Goal: Task Accomplishment & Management: Complete application form

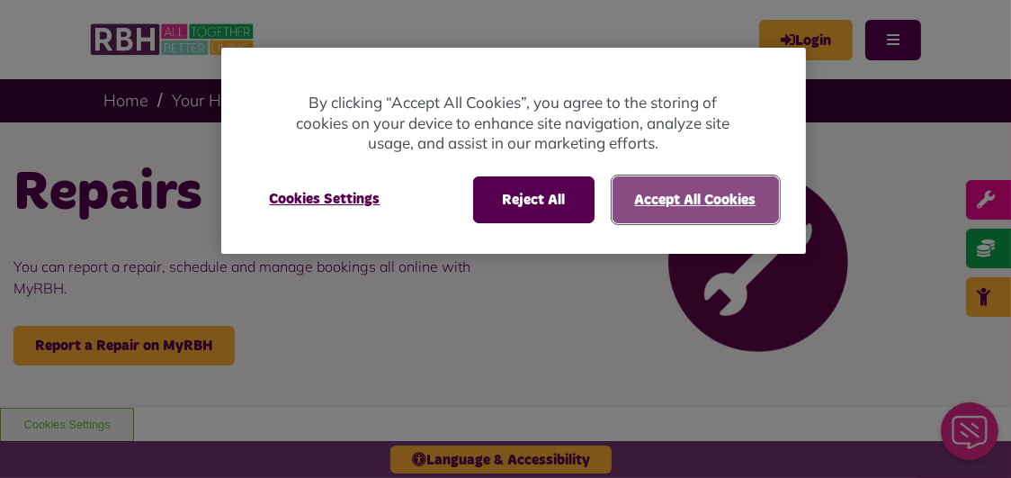
click at [648, 206] on button "Accept All Cookies" at bounding box center [696, 199] width 166 height 47
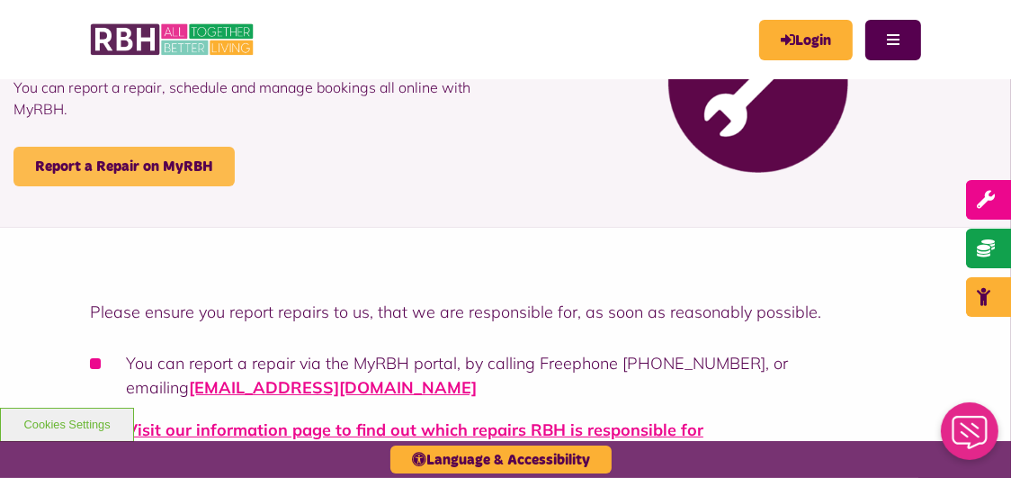
scroll to position [178, 0]
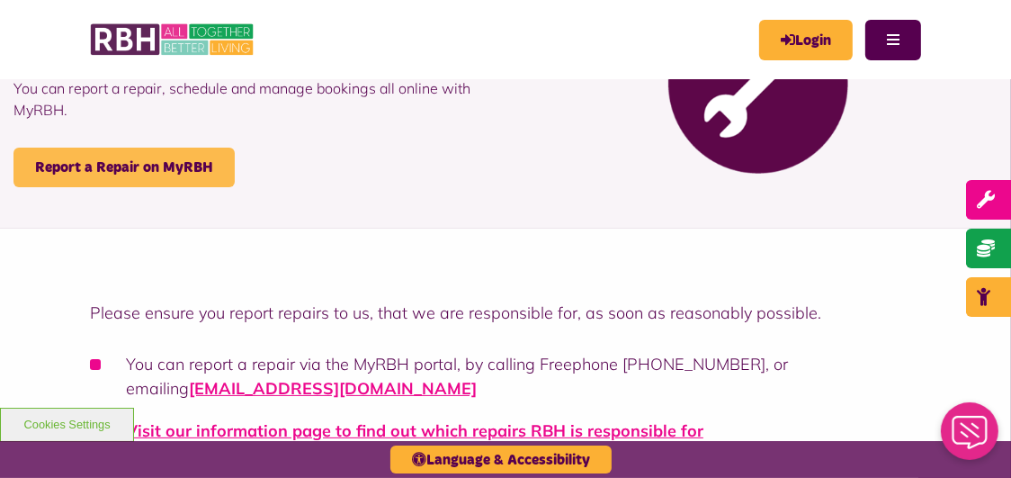
click at [119, 162] on link "Report a Repair on MyRBH" at bounding box center [123, 168] width 221 height 40
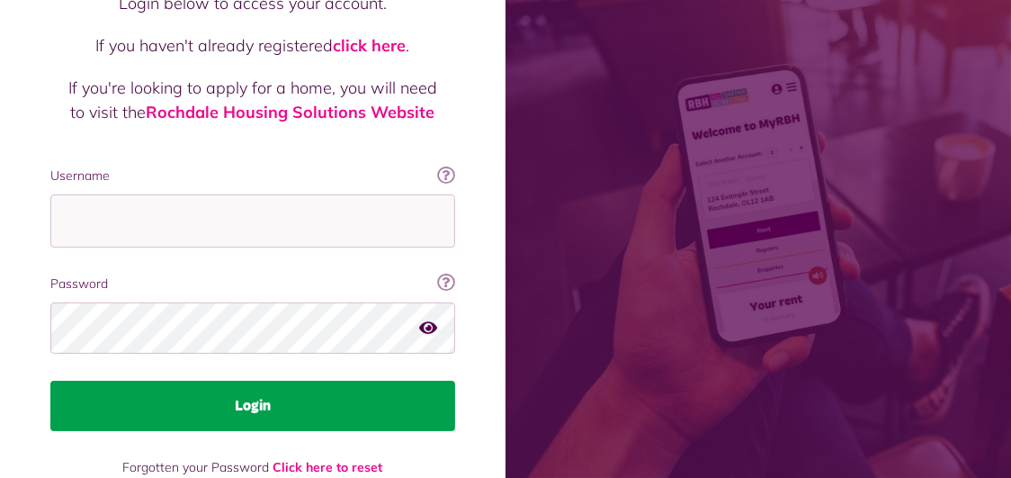
scroll to position [211, 0]
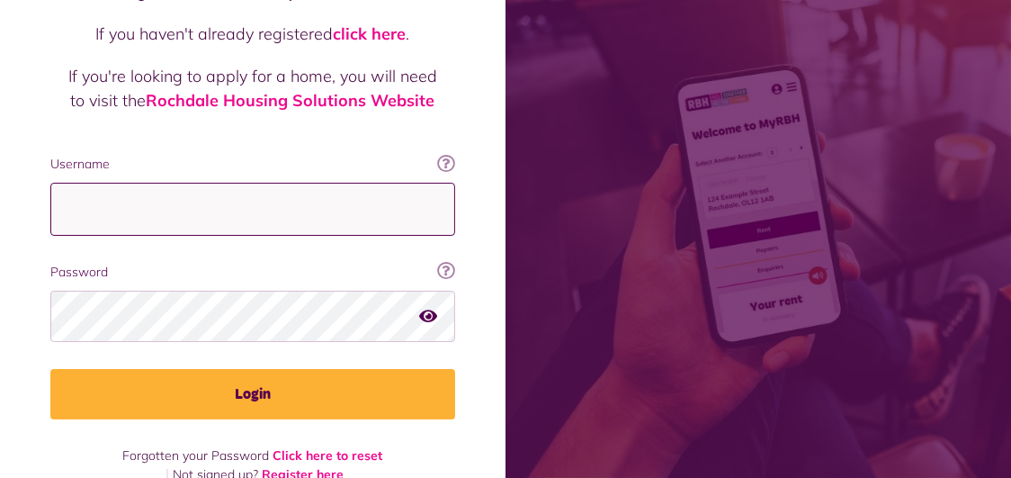
click at [197, 194] on input "Username" at bounding box center [252, 209] width 405 height 53
type input "**********"
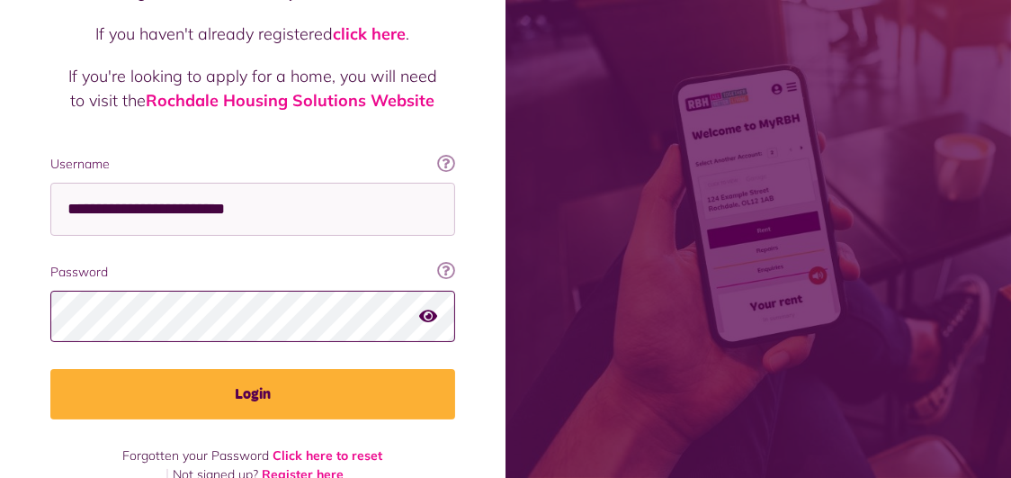
click at [50, 369] on button "Login" at bounding box center [252, 394] width 405 height 50
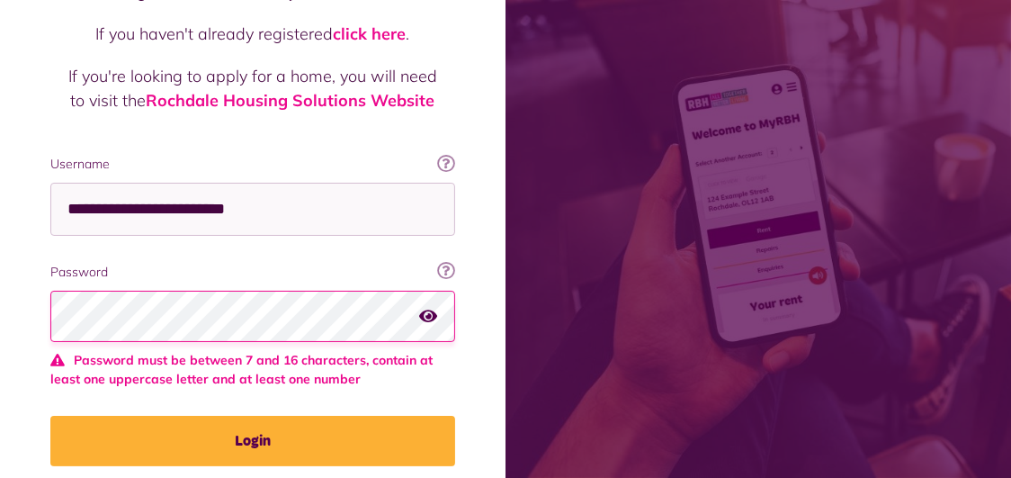
scroll to position [258, 0]
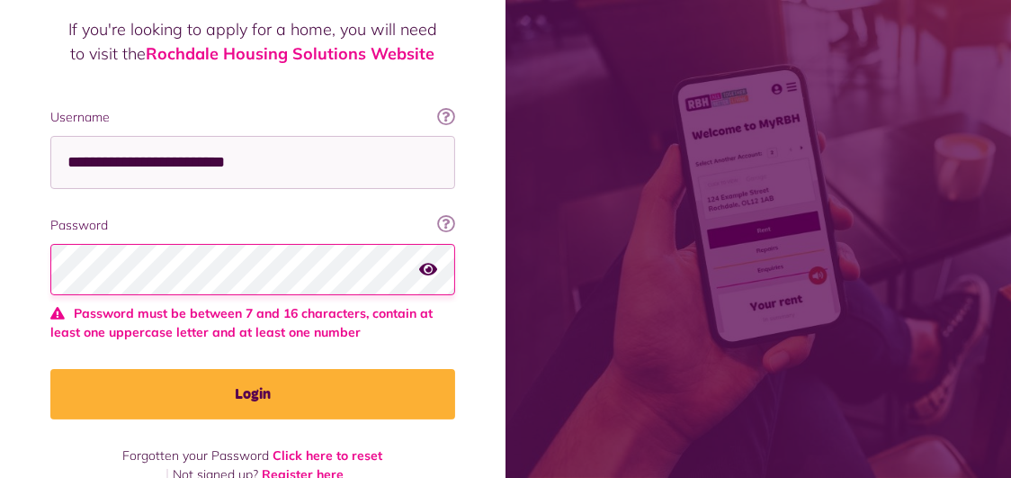
click at [50, 369] on button "Login" at bounding box center [252, 394] width 405 height 50
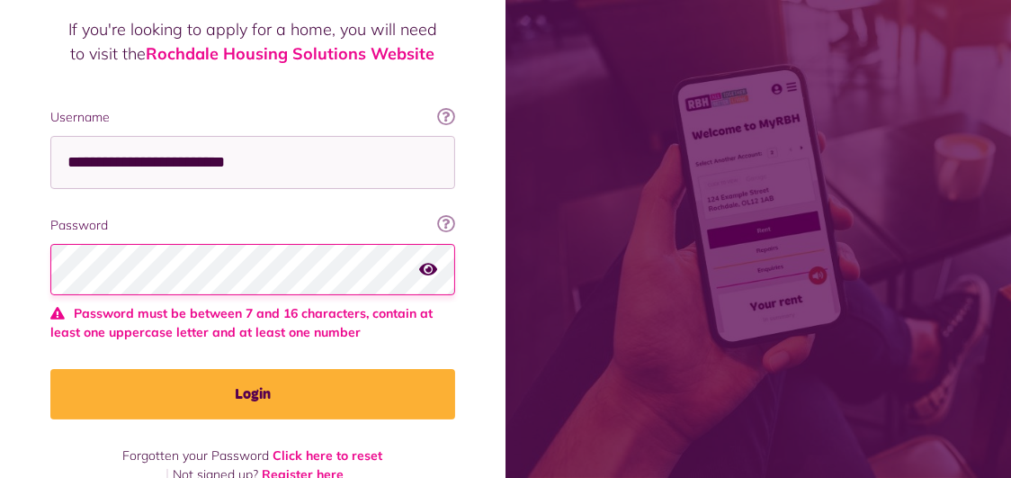
click at [50, 369] on button "Login" at bounding box center [252, 394] width 405 height 50
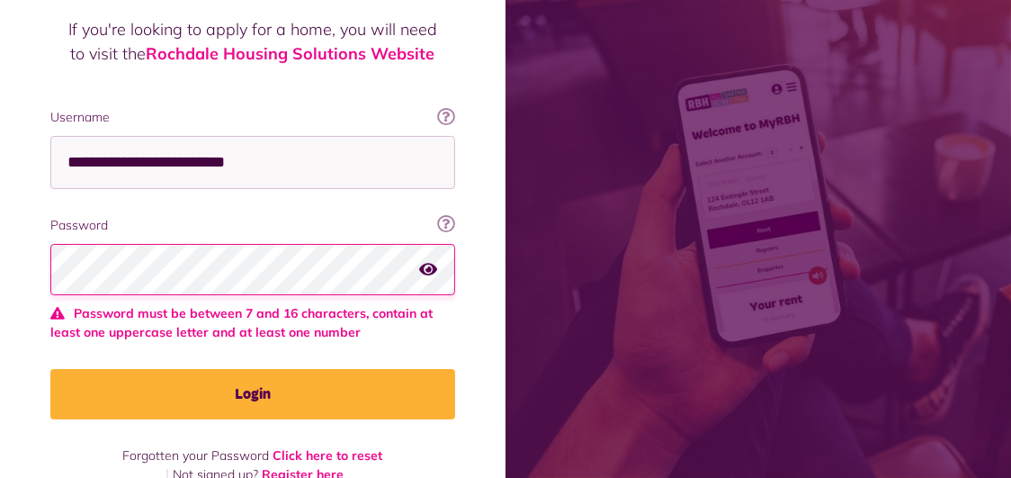
click at [50, 369] on button "Login" at bounding box center [252, 394] width 405 height 50
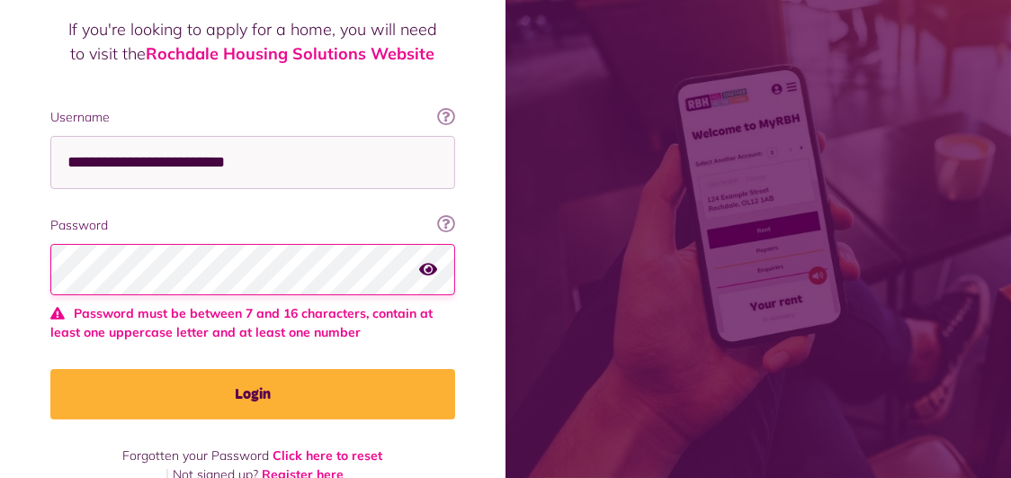
click at [50, 369] on button "Login" at bounding box center [252, 394] width 405 height 50
click at [437, 244] on div at bounding box center [252, 270] width 405 height 52
click at [433, 261] on icon "button" at bounding box center [428, 269] width 18 height 16
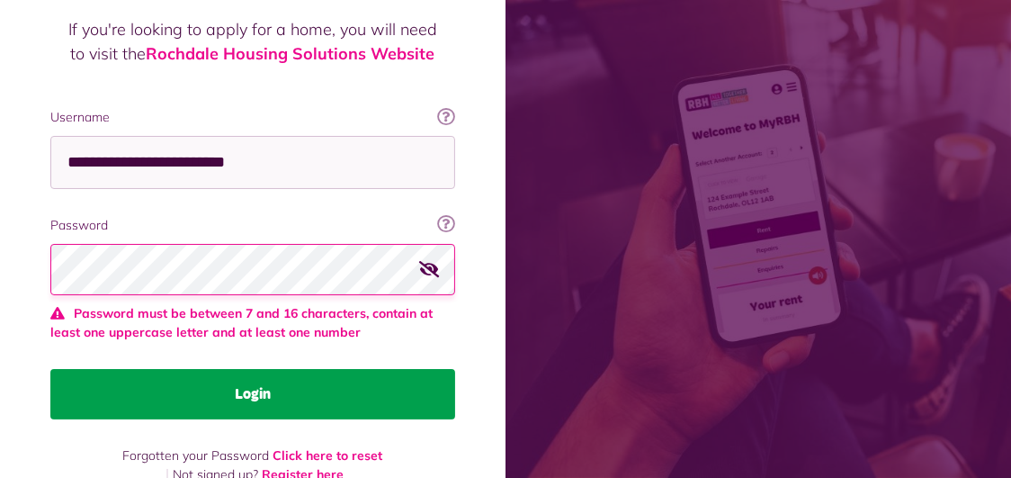
click at [315, 369] on button "Login" at bounding box center [252, 394] width 405 height 50
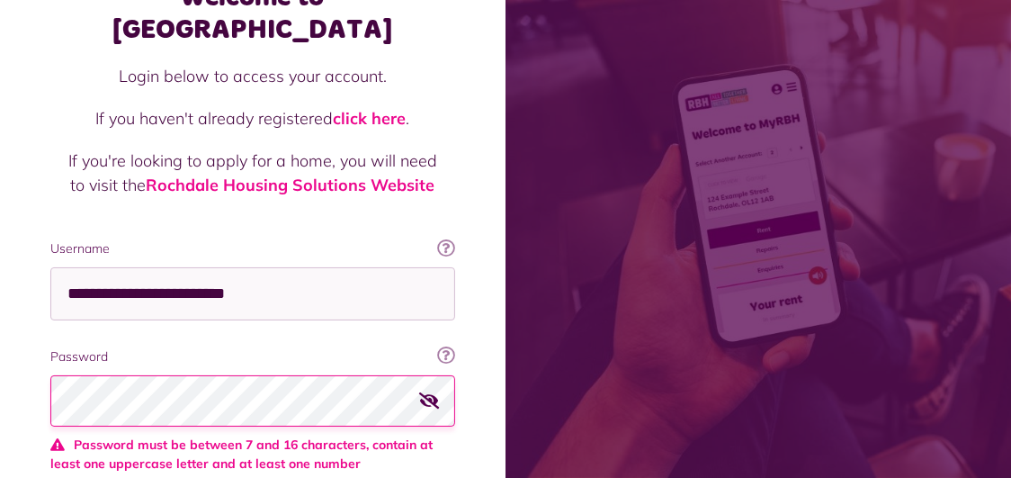
scroll to position [0, 0]
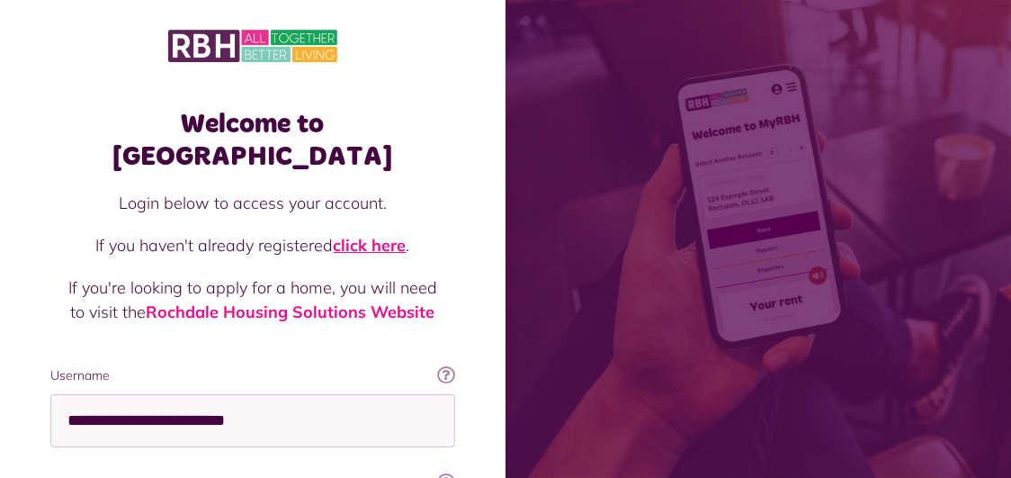
click at [358, 235] on link "click here" at bounding box center [370, 245] width 73 height 21
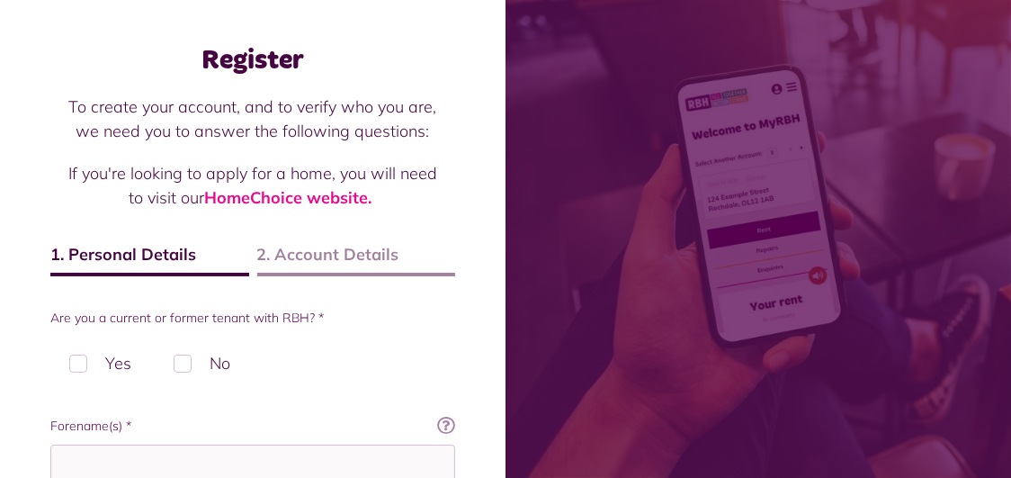
scroll to position [90, 0]
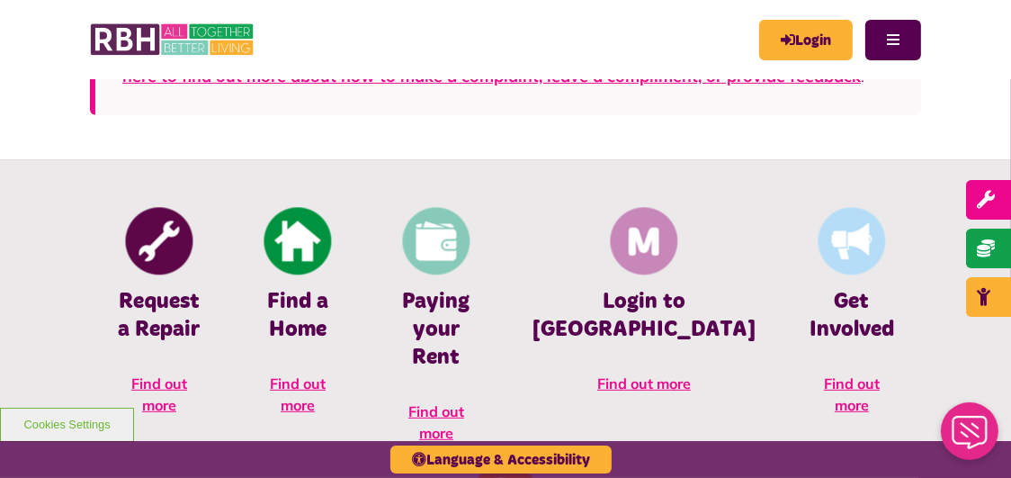
scroll to position [719, 0]
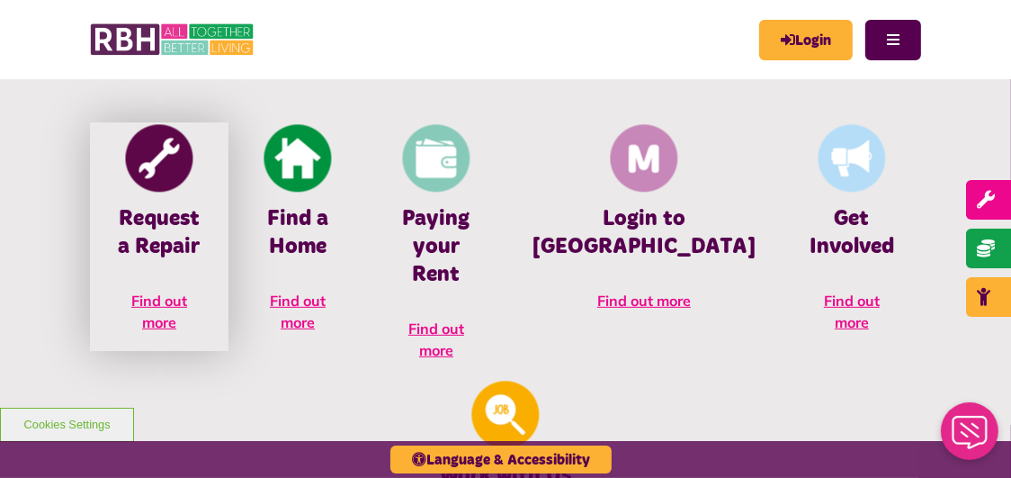
click at [165, 166] on img at bounding box center [159, 157] width 67 height 67
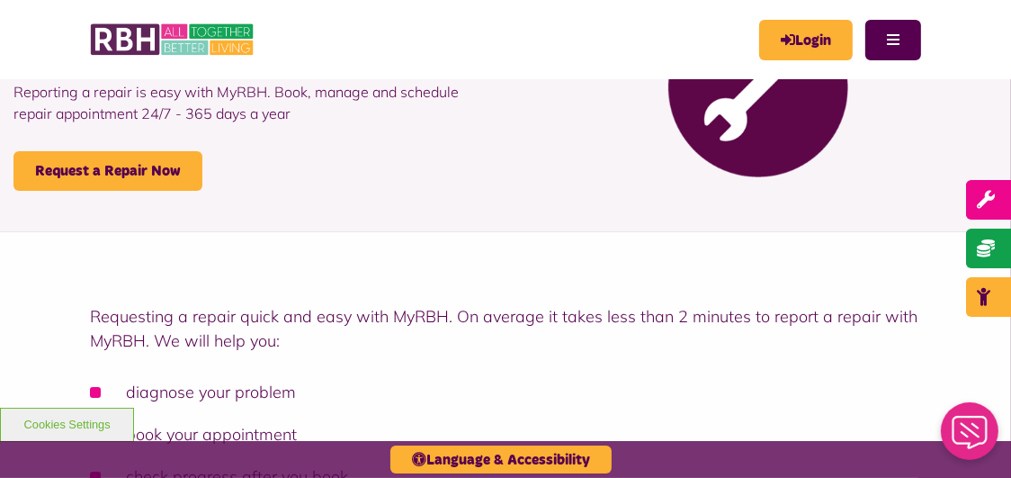
scroll to position [179, 0]
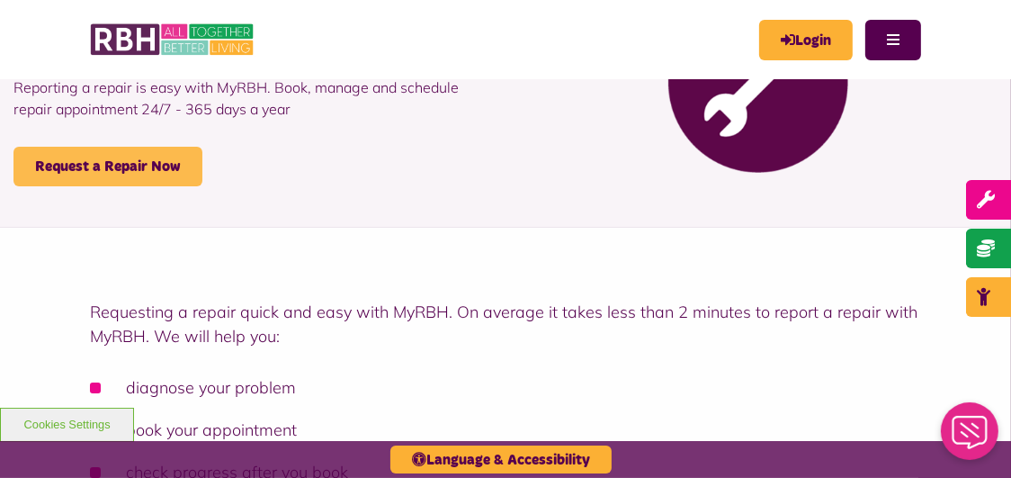
click at [169, 161] on link "Request a Repair Now" at bounding box center [107, 167] width 189 height 40
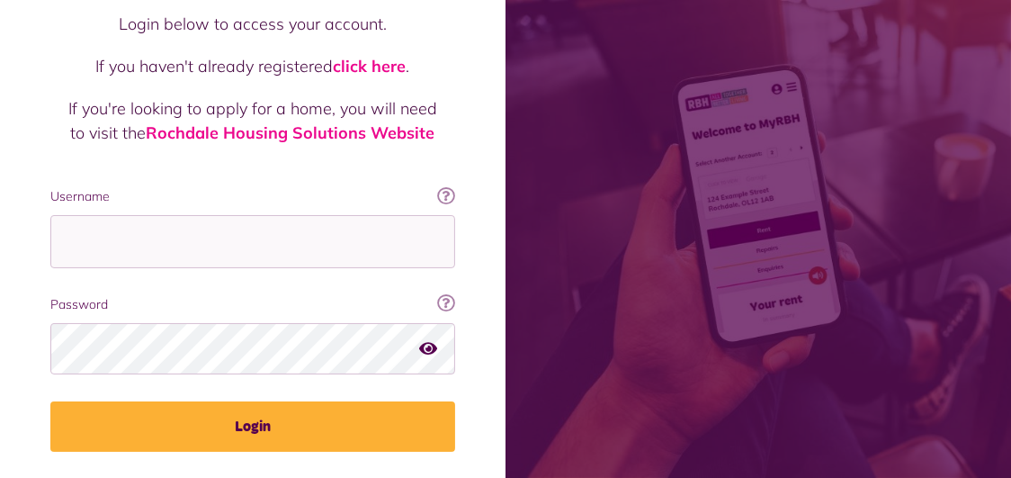
scroll to position [179, 0]
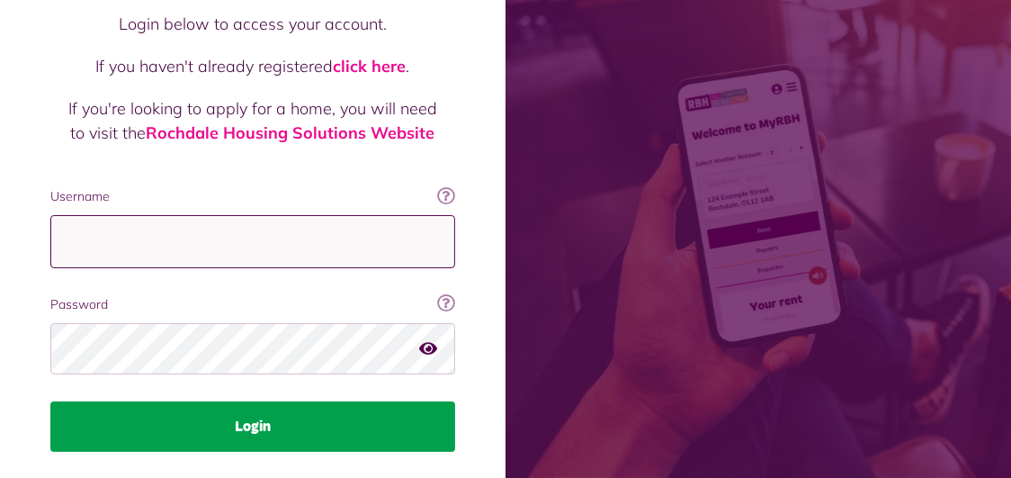
type input "**********"
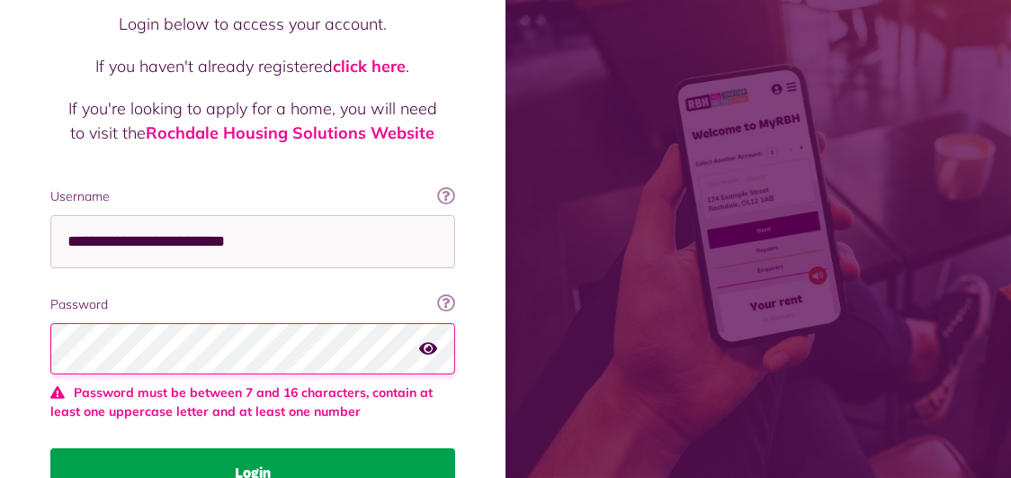
click at [262, 390] on fieldset "**********" at bounding box center [252, 342] width 405 height 311
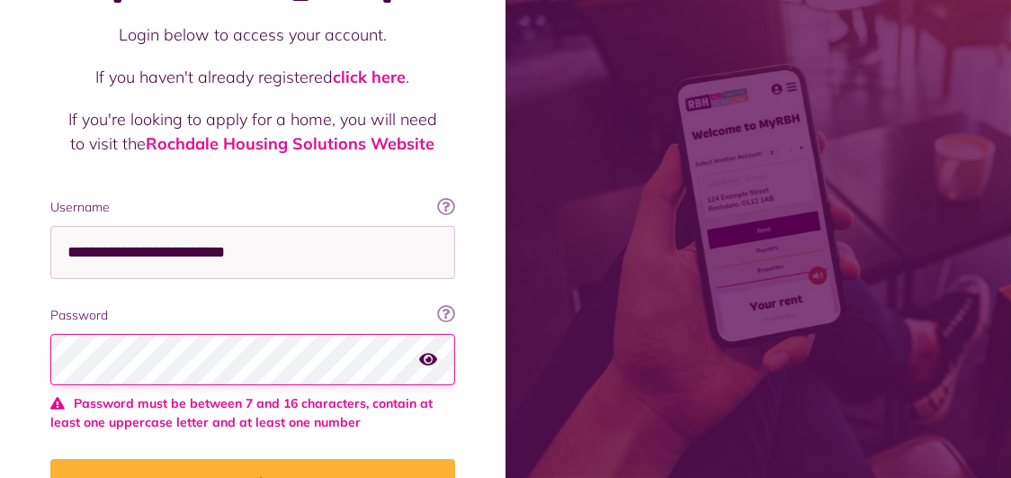
scroll to position [258, 0]
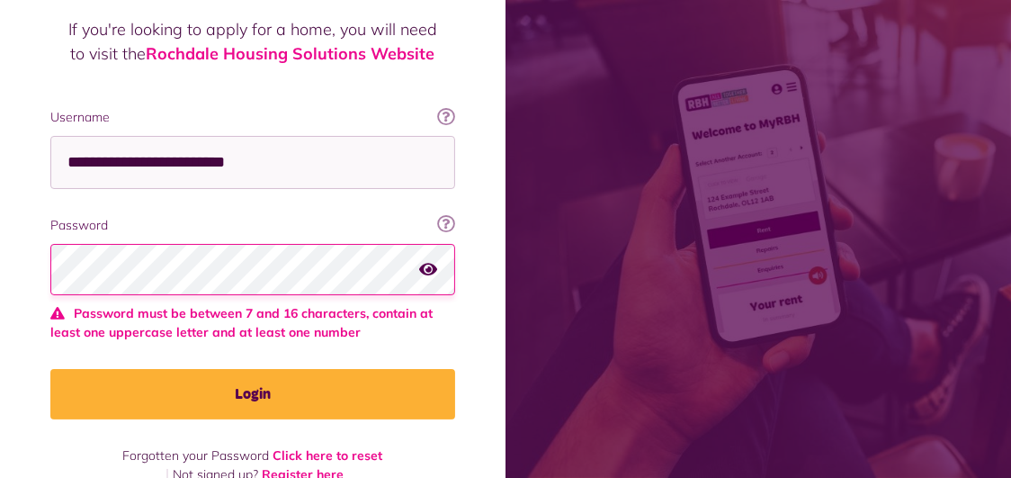
click at [426, 261] on icon "button" at bounding box center [428, 269] width 18 height 16
click at [767, 439] on span at bounding box center [759, 239] width 506 height 478
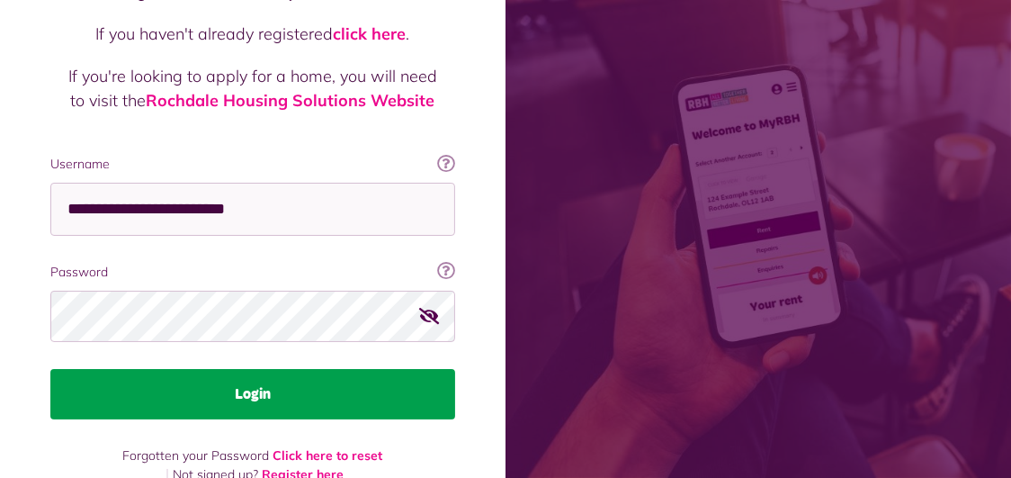
click at [205, 369] on button "Login" at bounding box center [252, 394] width 405 height 50
click at [246, 369] on button "Login" at bounding box center [252, 394] width 405 height 50
click at [249, 369] on button "Login" at bounding box center [252, 394] width 405 height 50
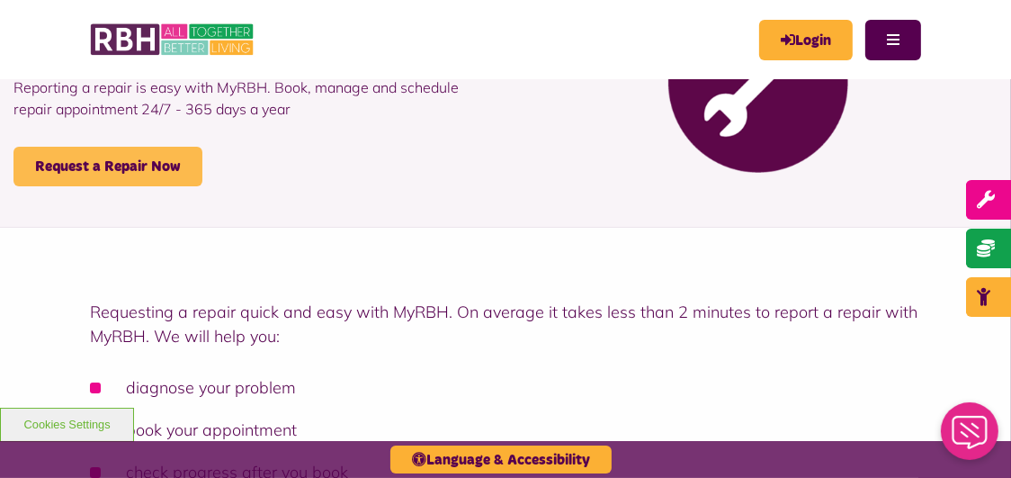
click at [149, 164] on link "Request a Repair Now" at bounding box center [107, 167] width 189 height 40
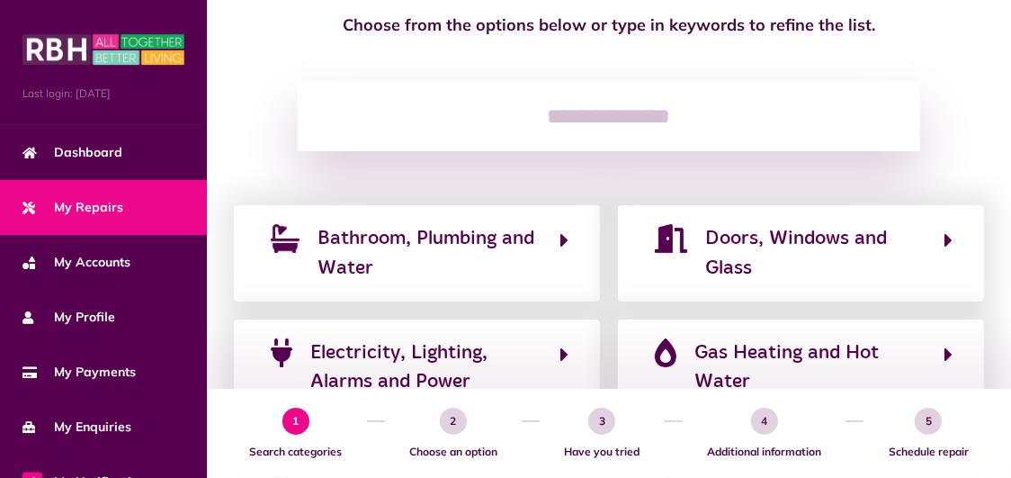
scroll to position [270, 0]
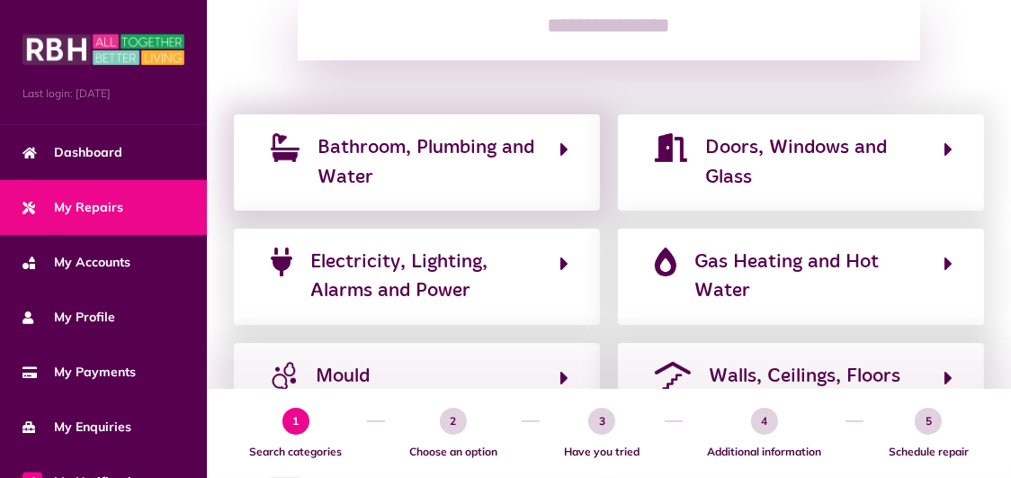
click at [553, 114] on div "Choose from the options below or type in keywords to refine the list. Clear Bat…" at bounding box center [609, 332] width 804 height 820
click at [566, 149] on icon "button" at bounding box center [565, 150] width 8 height 22
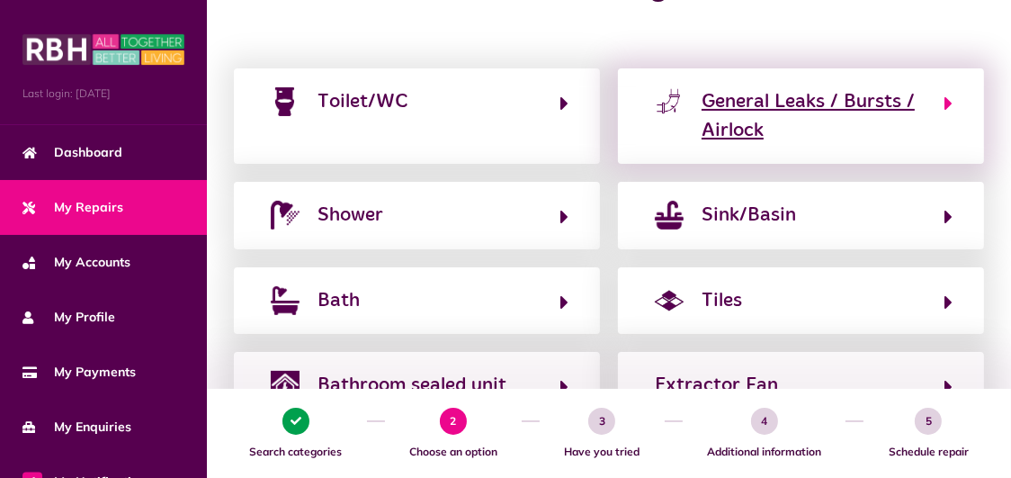
click at [792, 120] on div "General Leaks / Bursts / Airlock" at bounding box center [814, 116] width 224 height 58
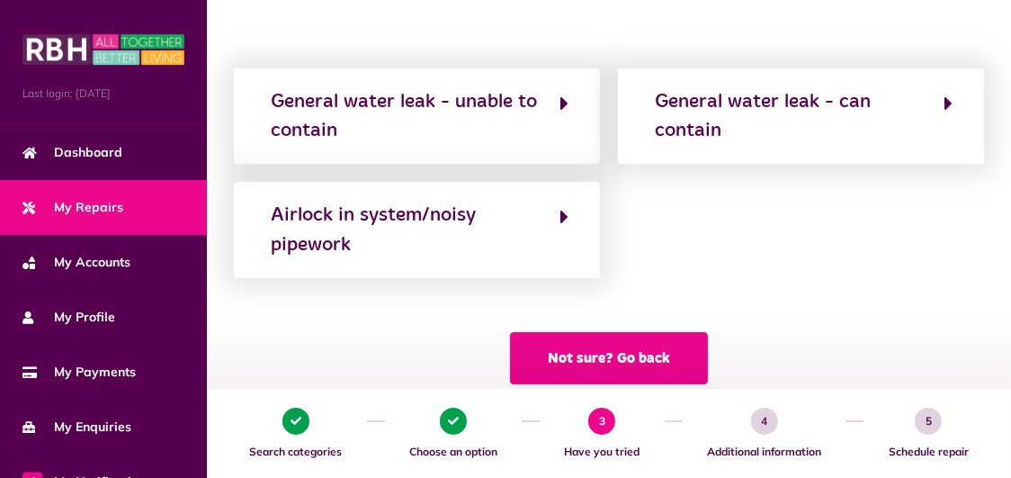
click at [656, 358] on button "Not sure? Go back" at bounding box center [609, 358] width 198 height 52
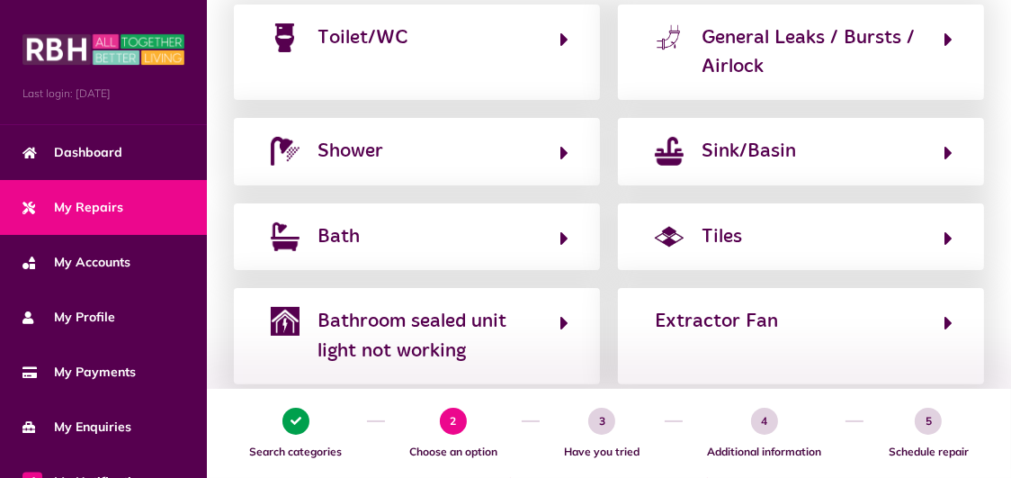
scroll to position [359, 0]
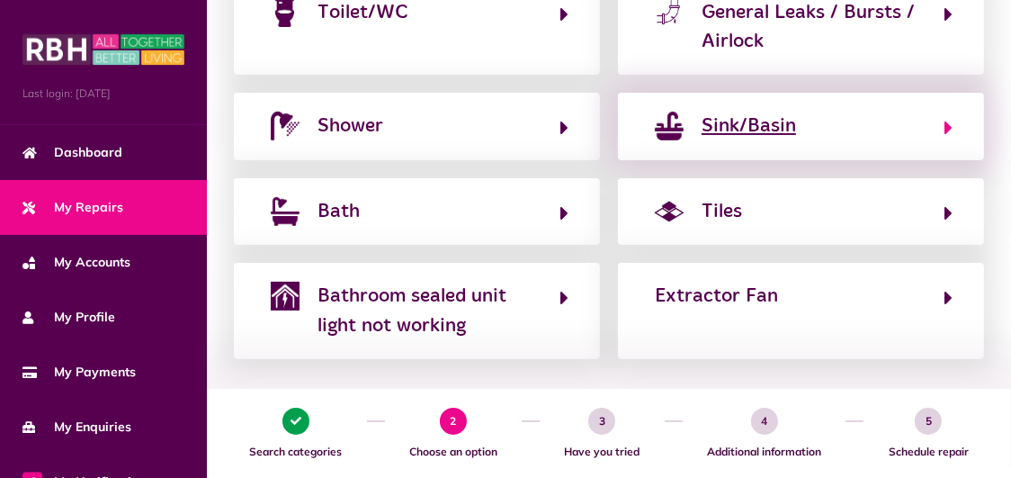
click at [736, 117] on div "Sink/Basin" at bounding box center [749, 126] width 94 height 29
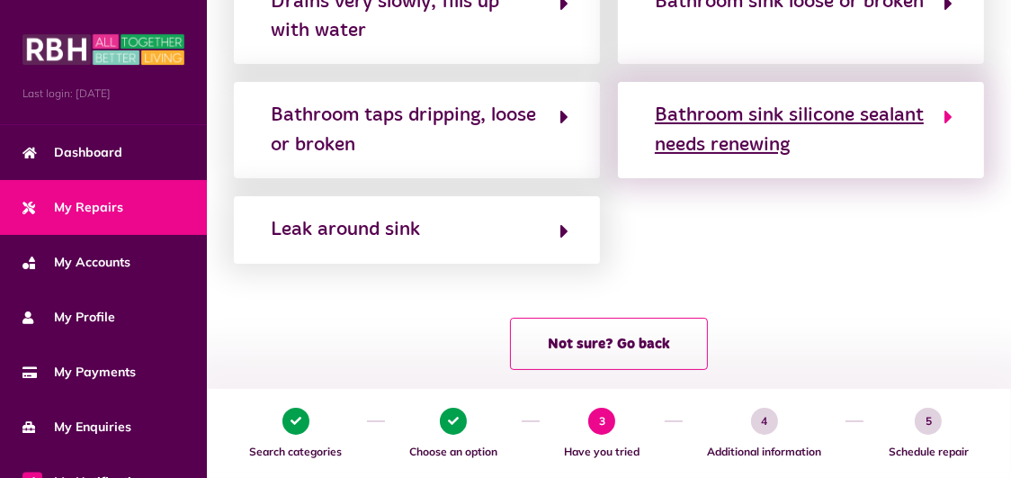
scroll to position [300, 0]
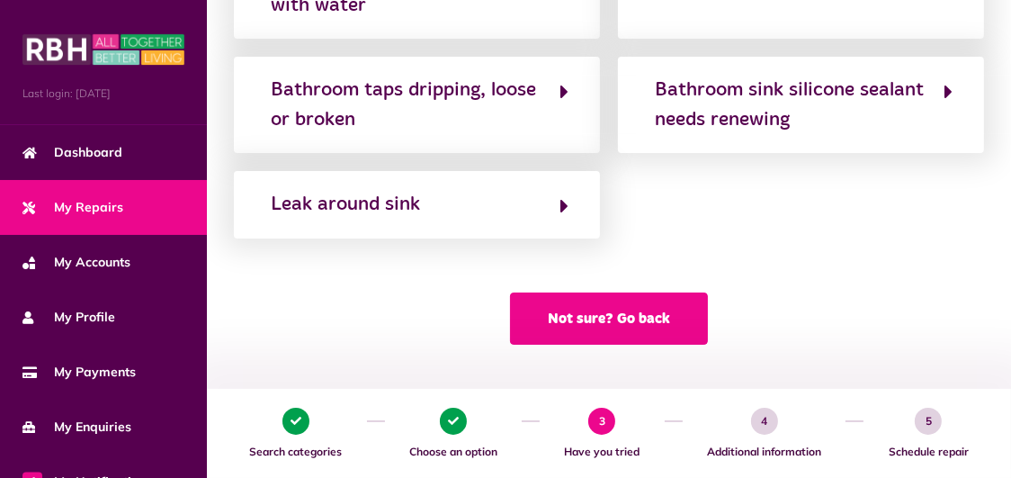
click at [664, 316] on button "Not sure? Go back" at bounding box center [609, 318] width 198 height 52
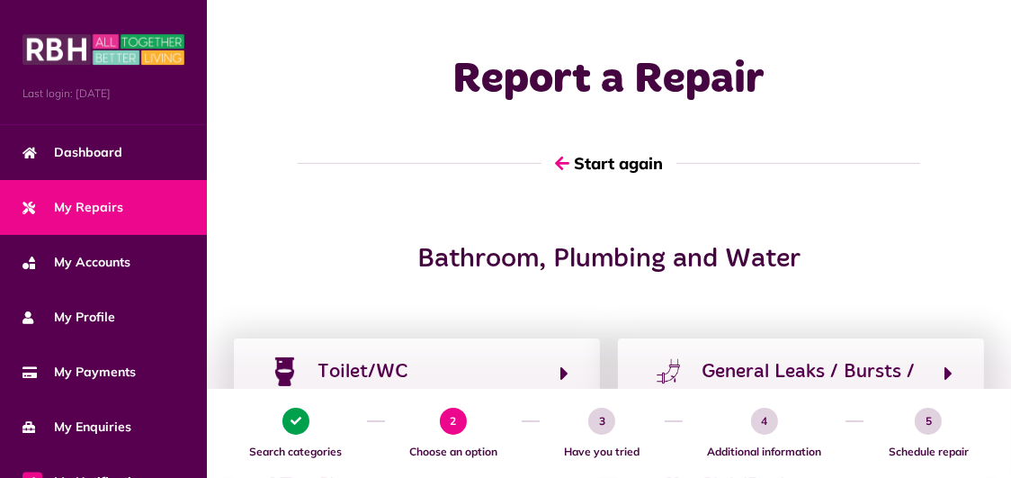
scroll to position [179, 0]
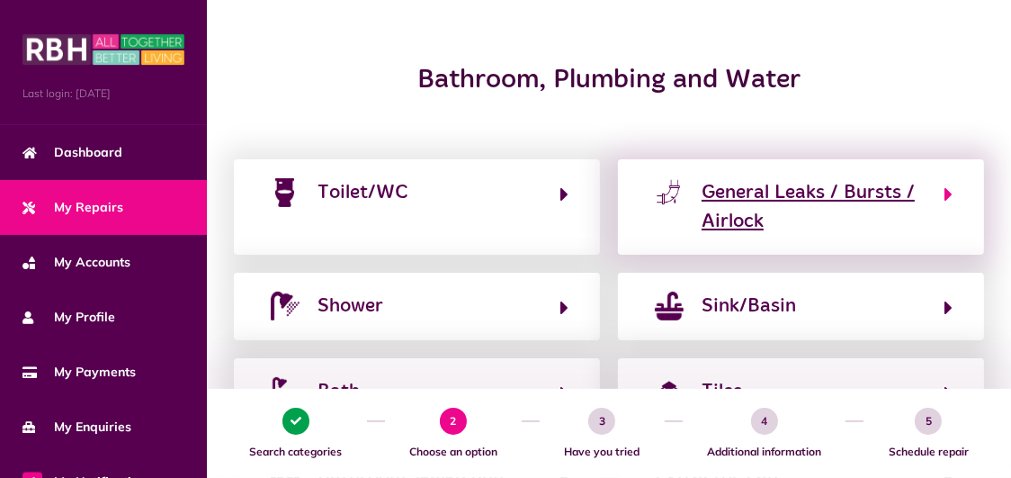
click at [729, 217] on div "General Leaks / Bursts / Airlock" at bounding box center [814, 207] width 224 height 58
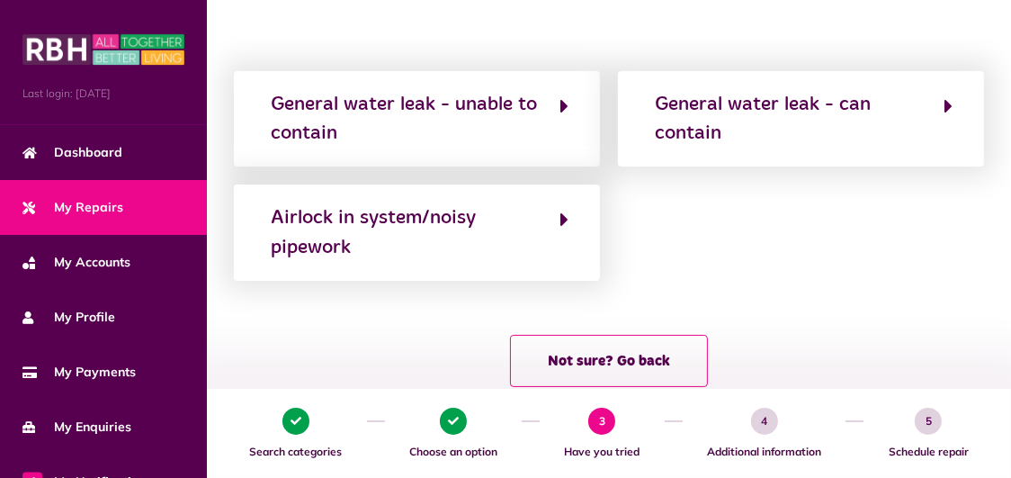
scroll to position [270, 0]
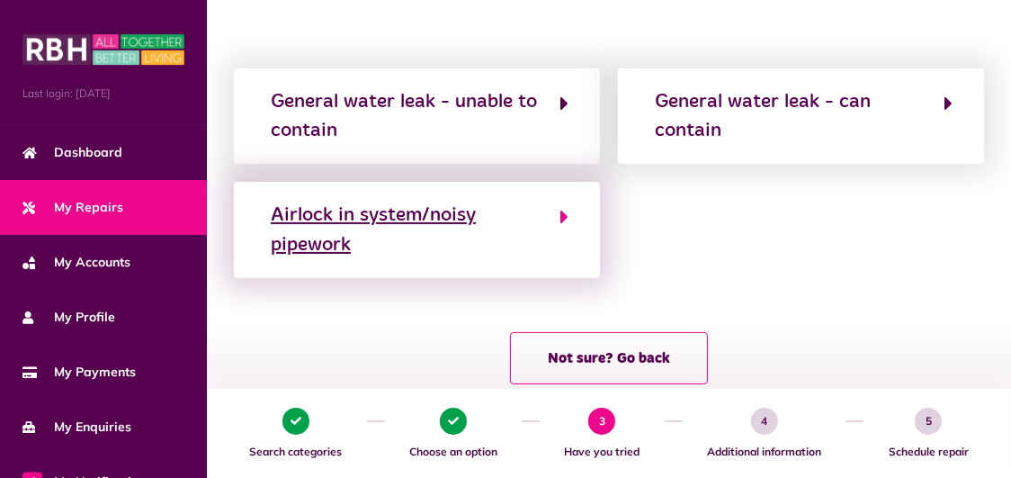
click at [556, 226] on button "Airlock in system/noisy pipework" at bounding box center [416, 230] width 303 height 60
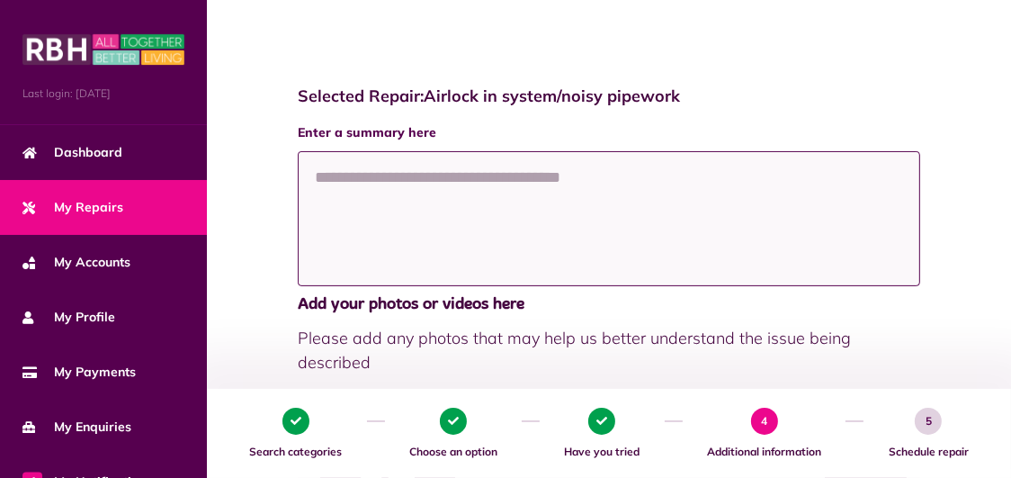
click at [410, 186] on textarea at bounding box center [609, 218] width 623 height 135
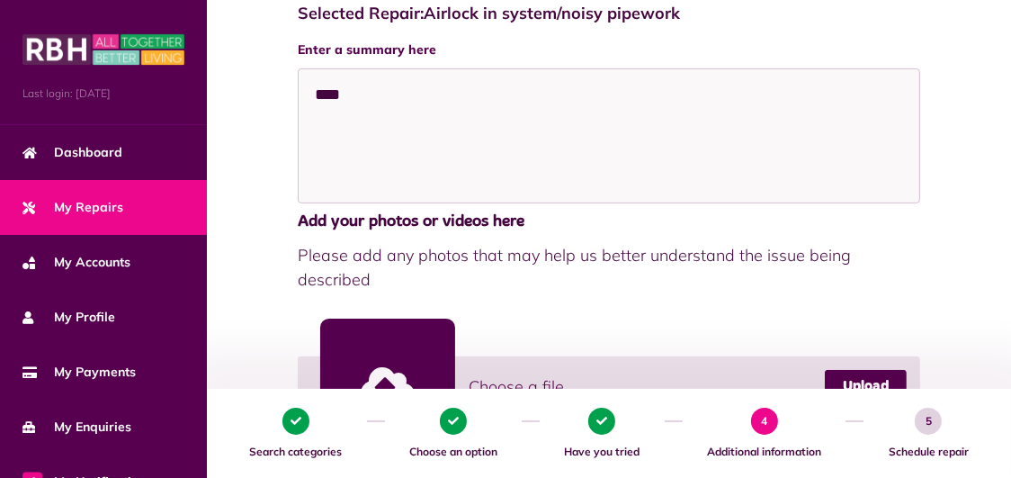
scroll to position [359, 0]
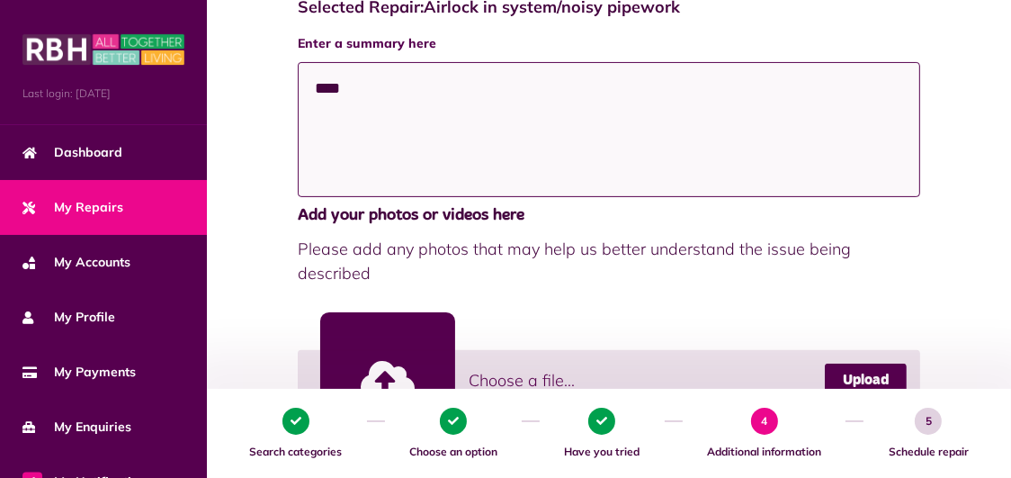
click at [374, 94] on textarea "****" at bounding box center [609, 129] width 623 height 135
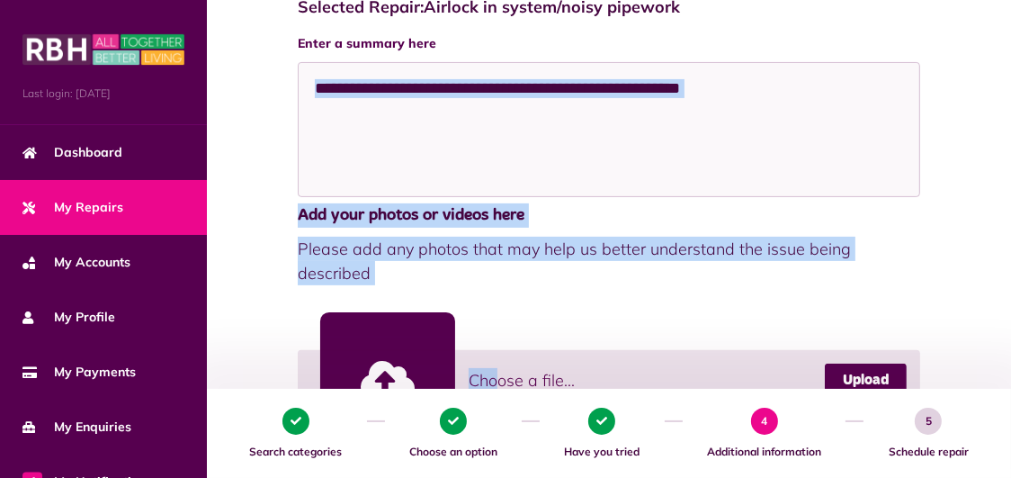
drag, startPoint x: 514, startPoint y: 198, endPoint x: 502, endPoint y: 200, distance: 11.8
click at [502, 200] on div "**********" at bounding box center [609, 276] width 623 height 485
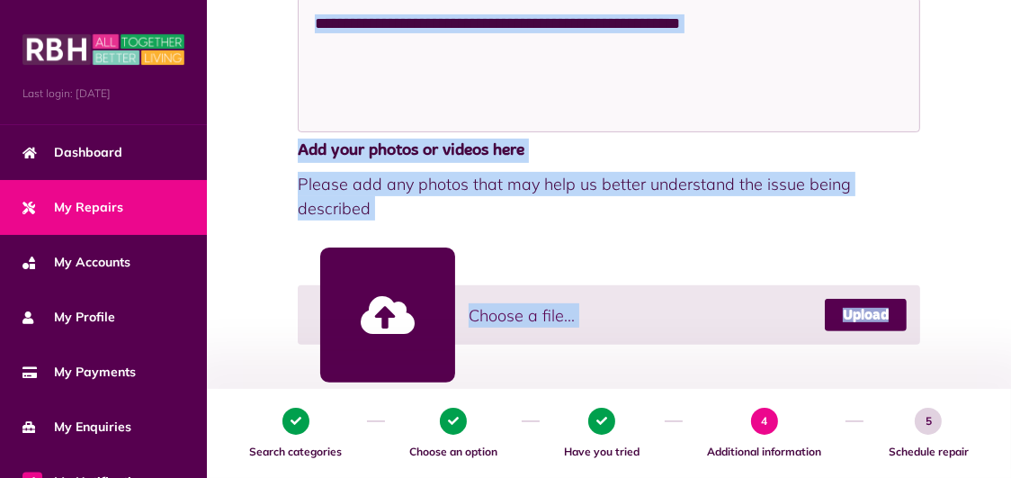
scroll to position [334, 0]
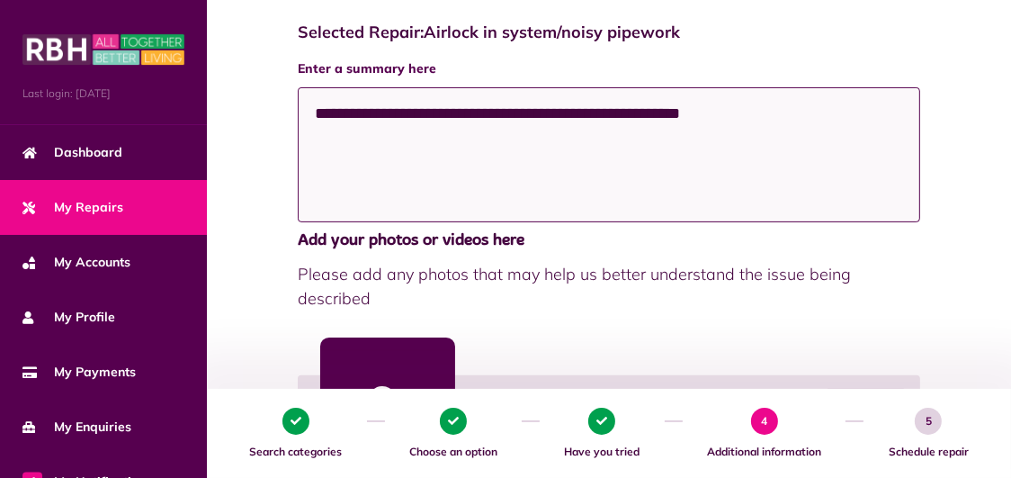
click at [767, 115] on textarea "**********" at bounding box center [609, 154] width 623 height 135
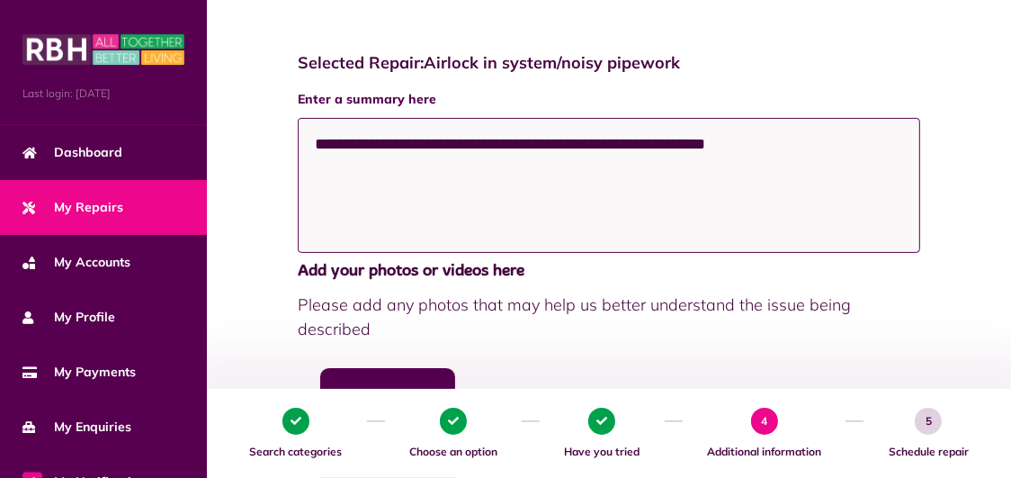
click at [662, 145] on textarea "**********" at bounding box center [609, 185] width 623 height 135
click at [661, 148] on textarea "**********" at bounding box center [609, 185] width 623 height 135
click at [790, 147] on textarea "**********" at bounding box center [609, 185] width 623 height 135
type textarea "**********"
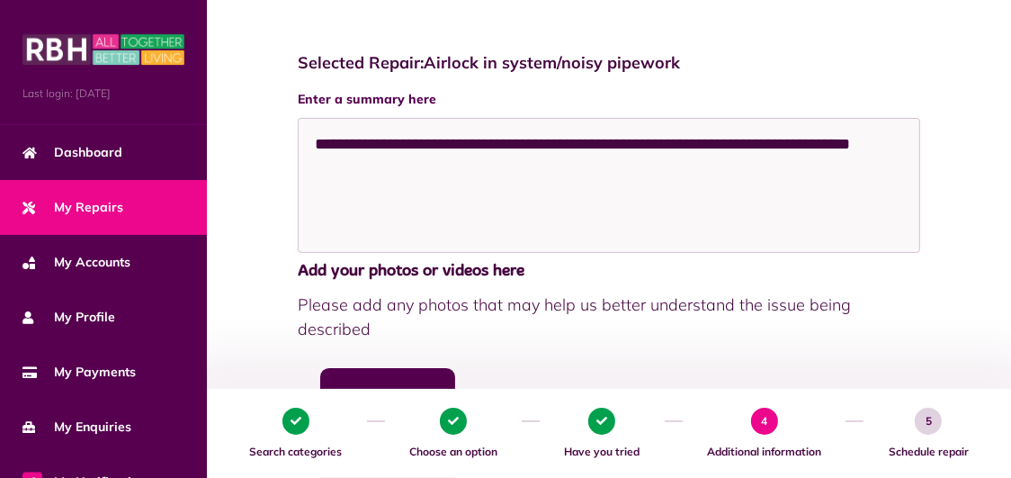
click at [235, 229] on div "**********" at bounding box center [609, 397] width 768 height 724
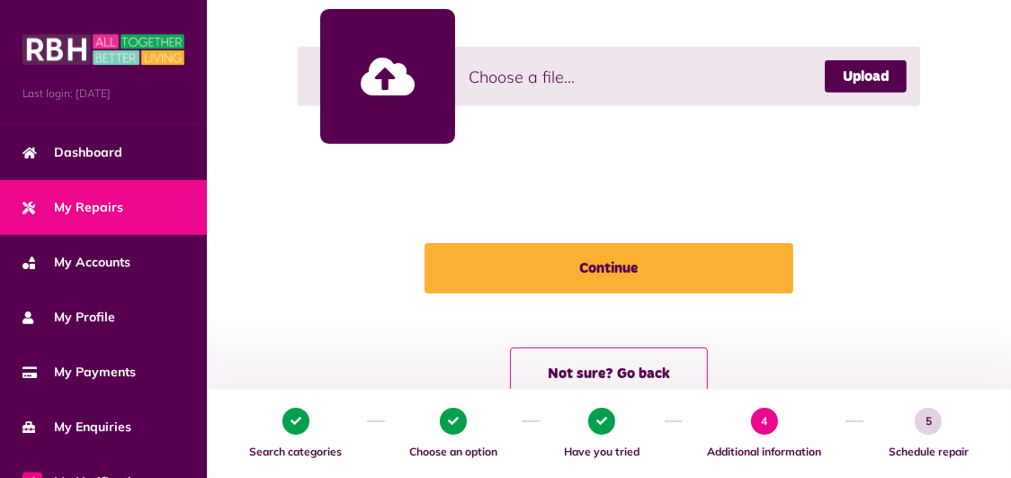
scroll to position [663, 0]
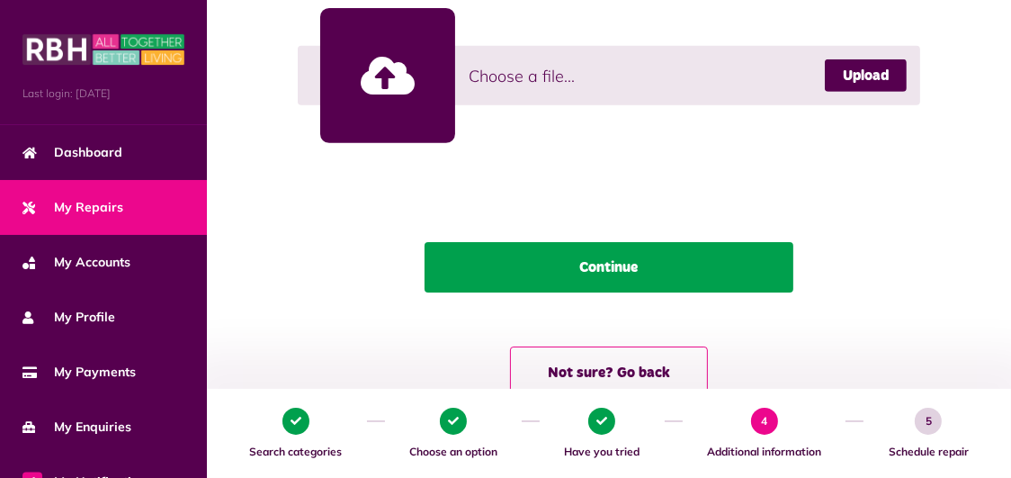
click at [537, 242] on button "Continue" at bounding box center [609, 267] width 369 height 50
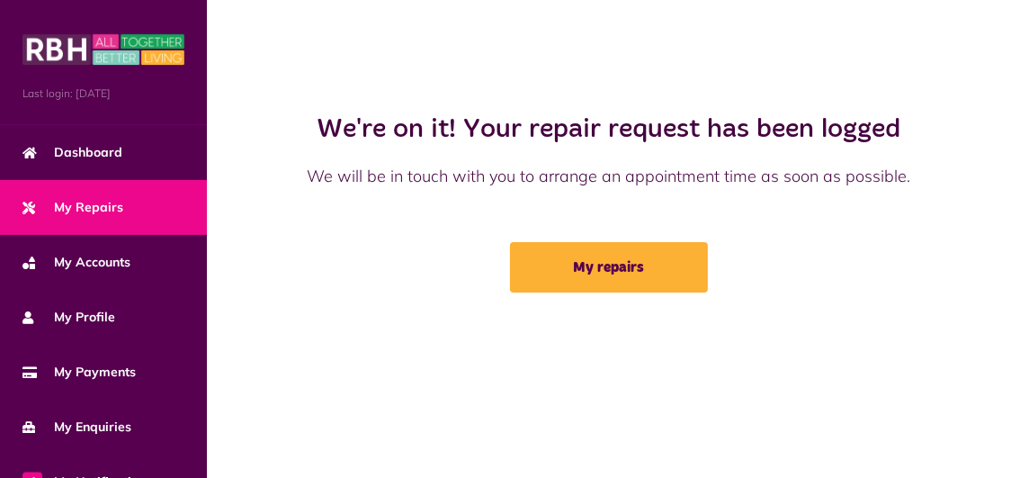
scroll to position [0, 0]
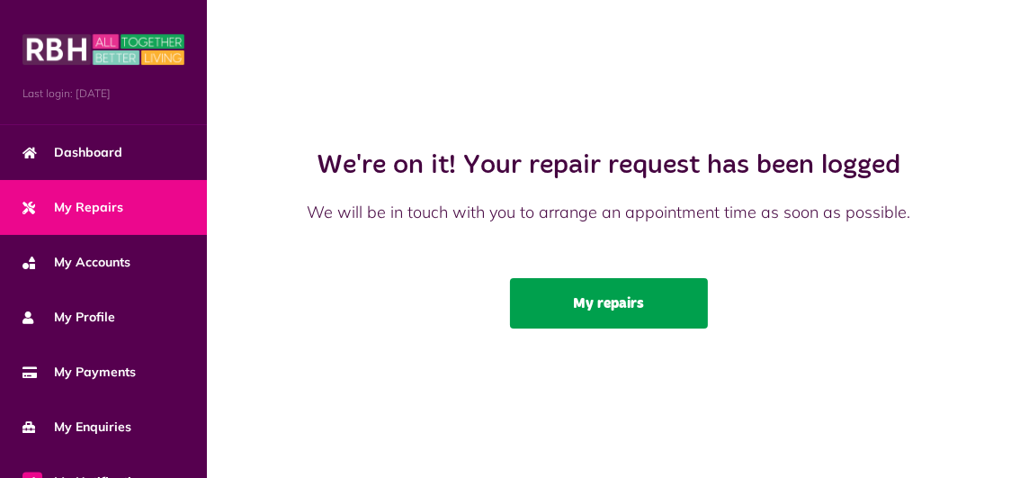
click at [543, 304] on link "My repairs" at bounding box center [609, 303] width 198 height 50
